Goal: Navigation & Orientation: Understand site structure

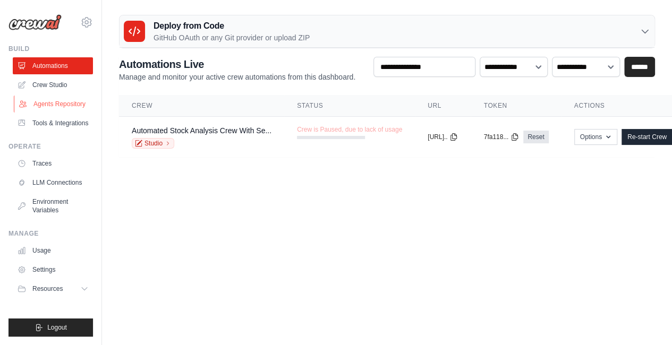
click at [47, 109] on link "Agents Repository" at bounding box center [54, 104] width 80 height 17
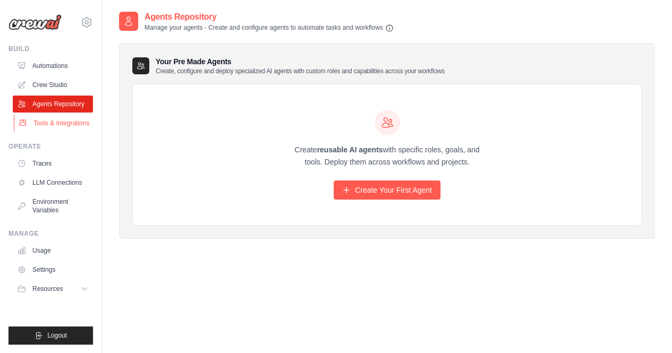
click at [53, 122] on link "Tools & Integrations" at bounding box center [54, 123] width 80 height 17
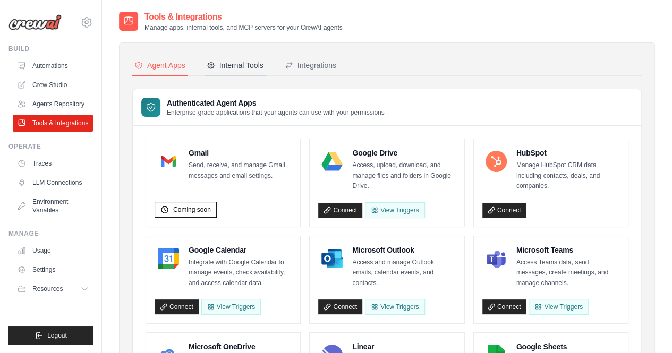
click at [245, 70] on div "Internal Tools" at bounding box center [235, 65] width 57 height 11
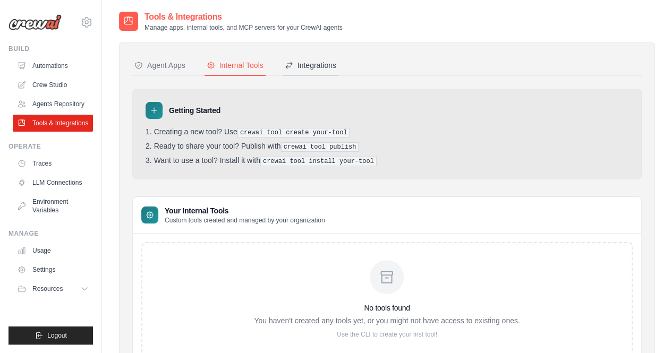
click at [321, 69] on div "Integrations" at bounding box center [311, 65] width 52 height 11
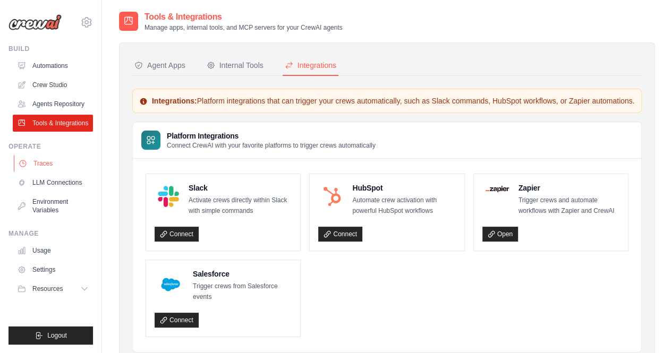
click at [50, 165] on link "Traces" at bounding box center [54, 163] width 80 height 17
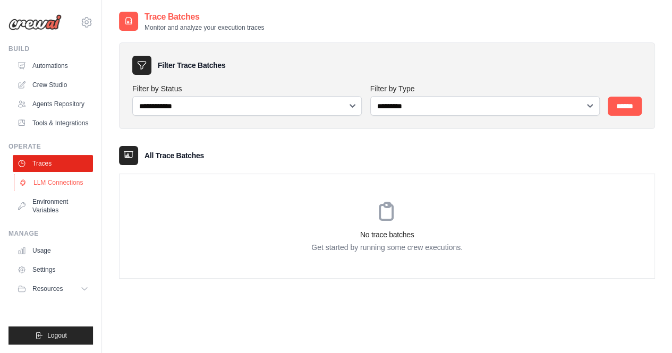
click at [34, 184] on link "LLM Connections" at bounding box center [54, 182] width 80 height 17
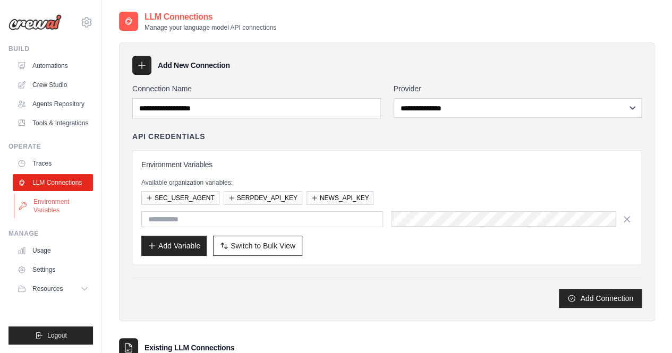
click at [51, 201] on link "Environment Variables" at bounding box center [54, 205] width 80 height 25
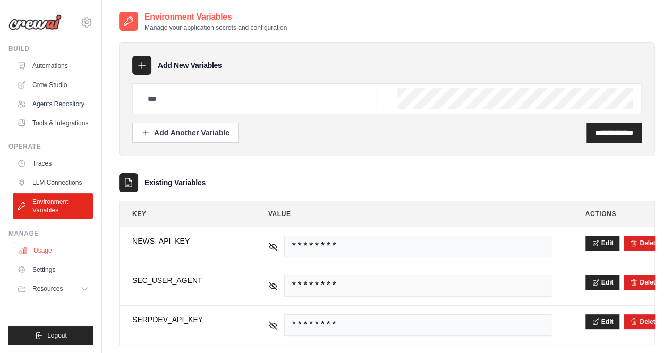
click at [45, 254] on link "Usage" at bounding box center [54, 250] width 80 height 17
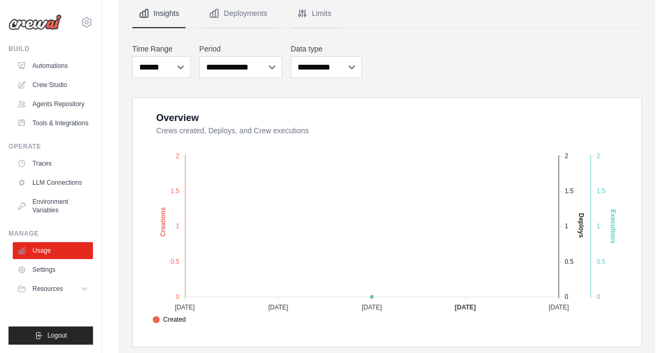
scroll to position [102, 0]
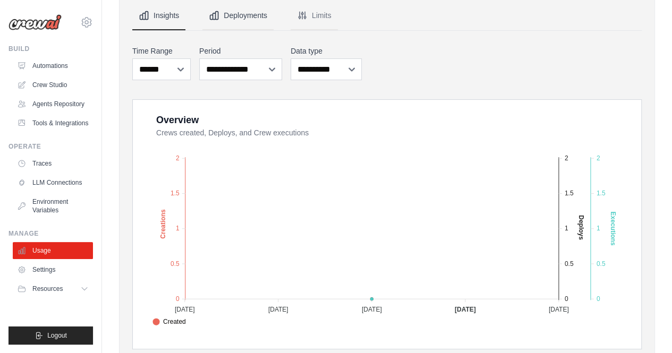
click at [252, 18] on button "Deployments" at bounding box center [237, 16] width 71 height 29
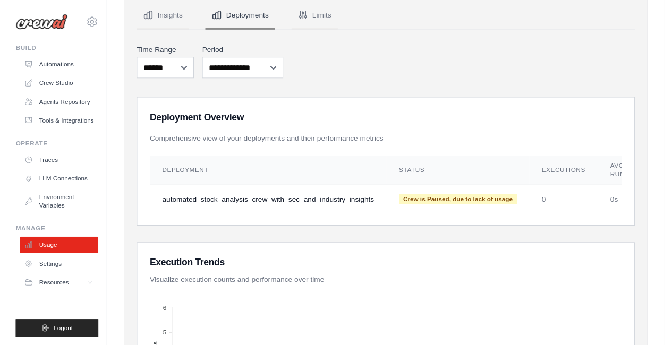
scroll to position [0, 0]
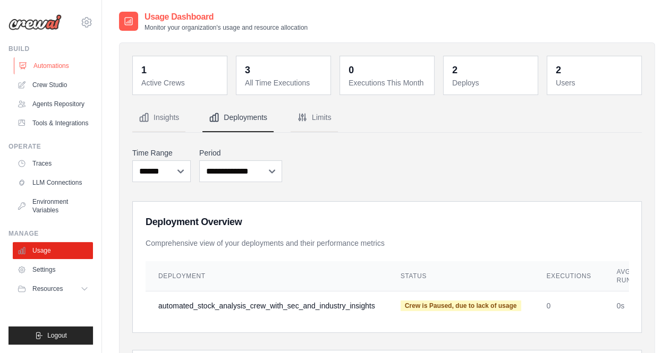
click at [41, 62] on link "Automations" at bounding box center [54, 65] width 80 height 17
